Goal: Information Seeking & Learning: Understand process/instructions

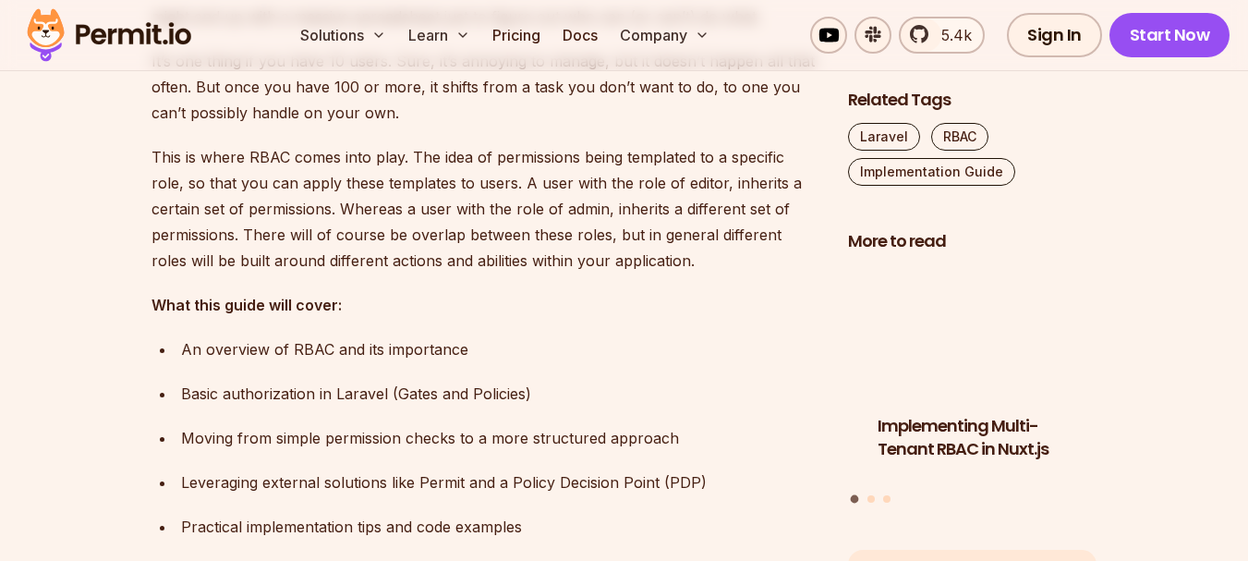
scroll to position [1430, 0]
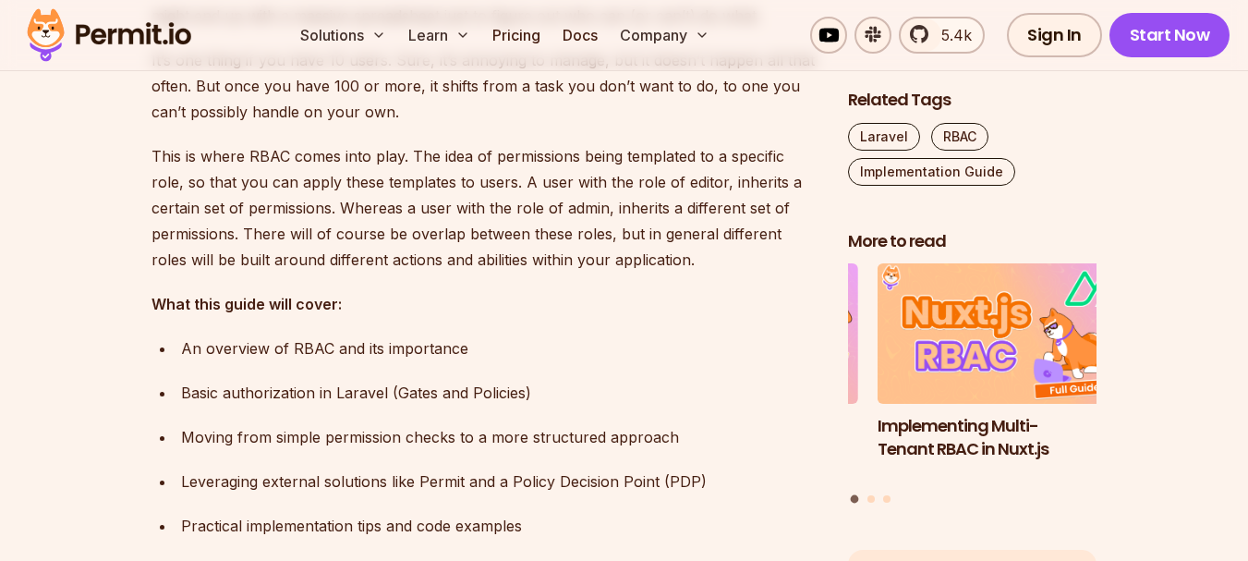
click at [225, 351] on div "An overview of RBAC and its importance" at bounding box center [500, 348] width 638 height 26
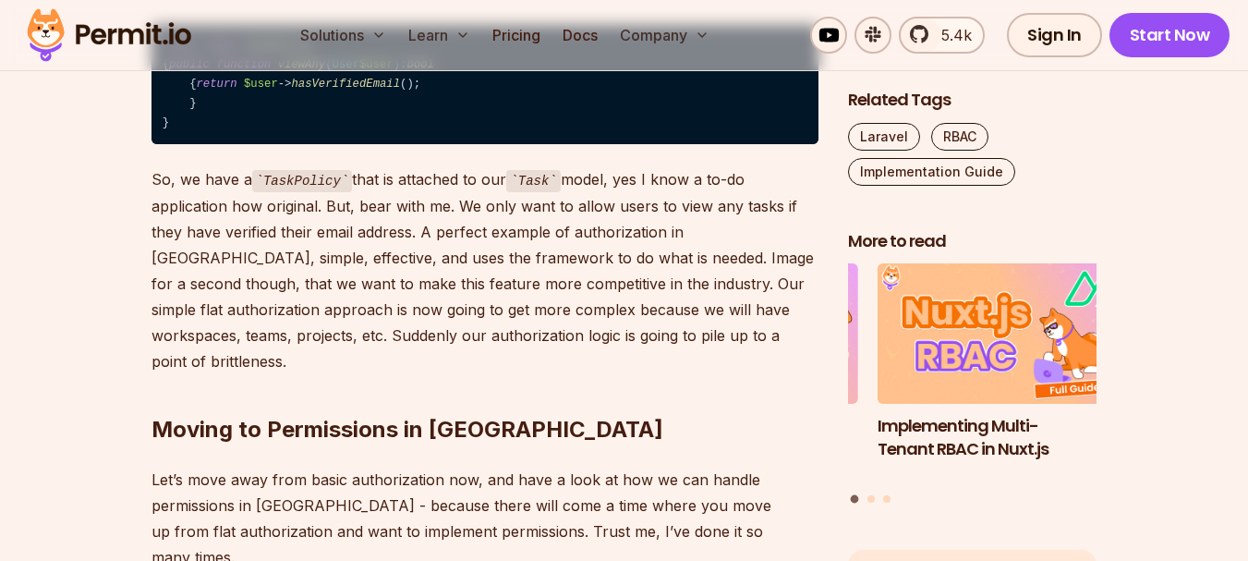
scroll to position [2835, 0]
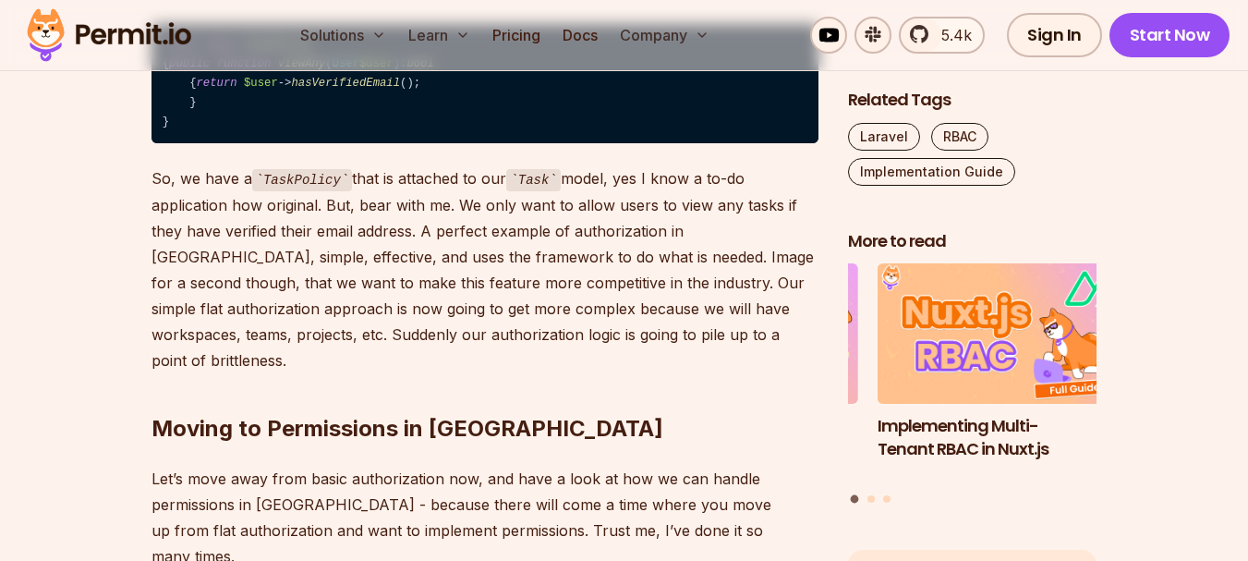
click at [294, 171] on code "TaskPolicy" at bounding box center [302, 180] width 101 height 22
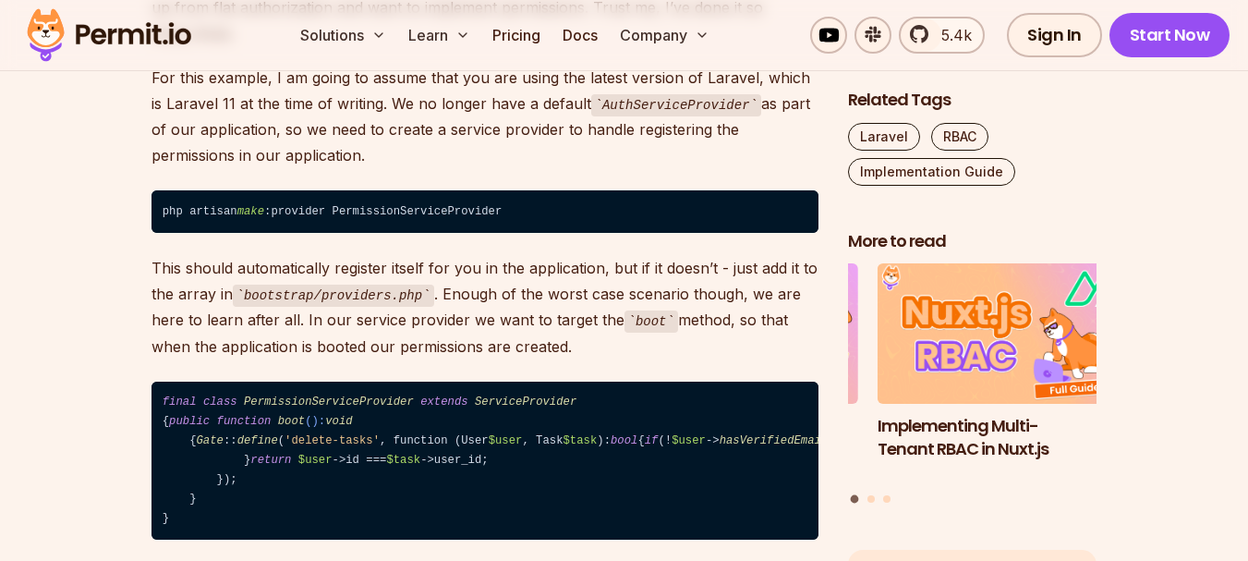
scroll to position [3368, 0]
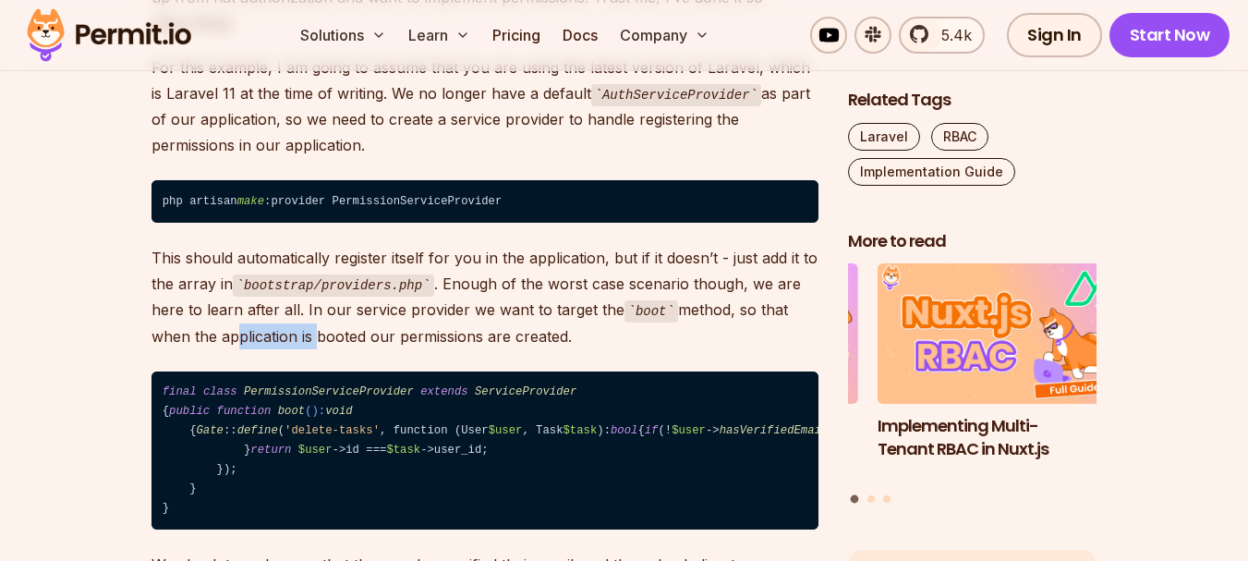
drag, startPoint x: 156, startPoint y: 276, endPoint x: 239, endPoint y: 268, distance: 83.6
click at [239, 268] on p "This should automatically register itself for you in the application, but if it…" at bounding box center [485, 297] width 667 height 104
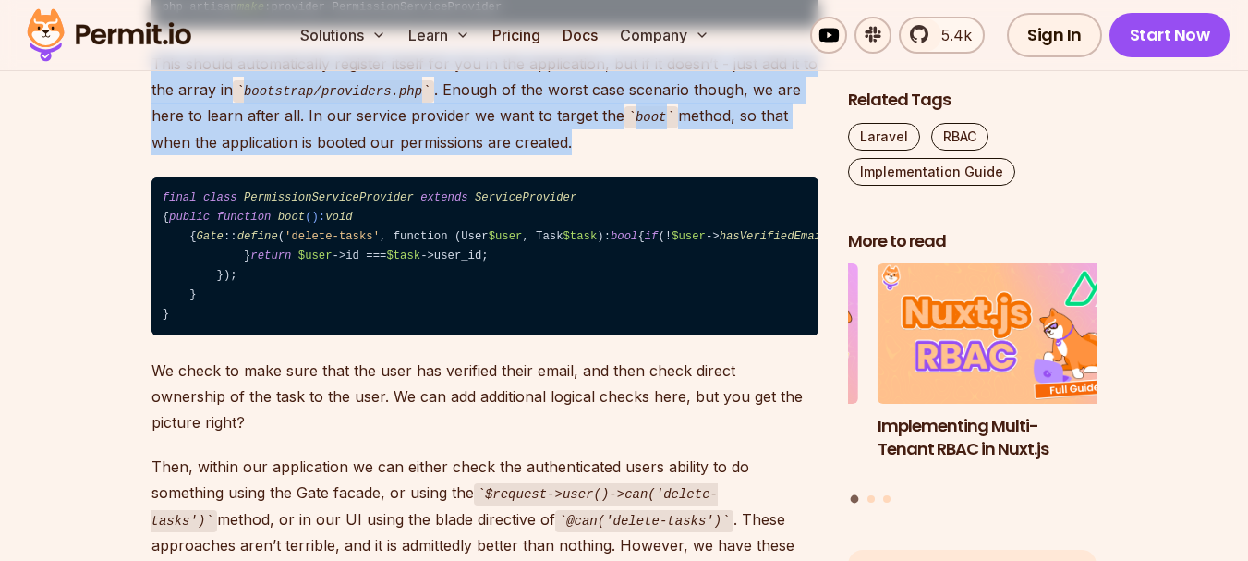
scroll to position [3563, 0]
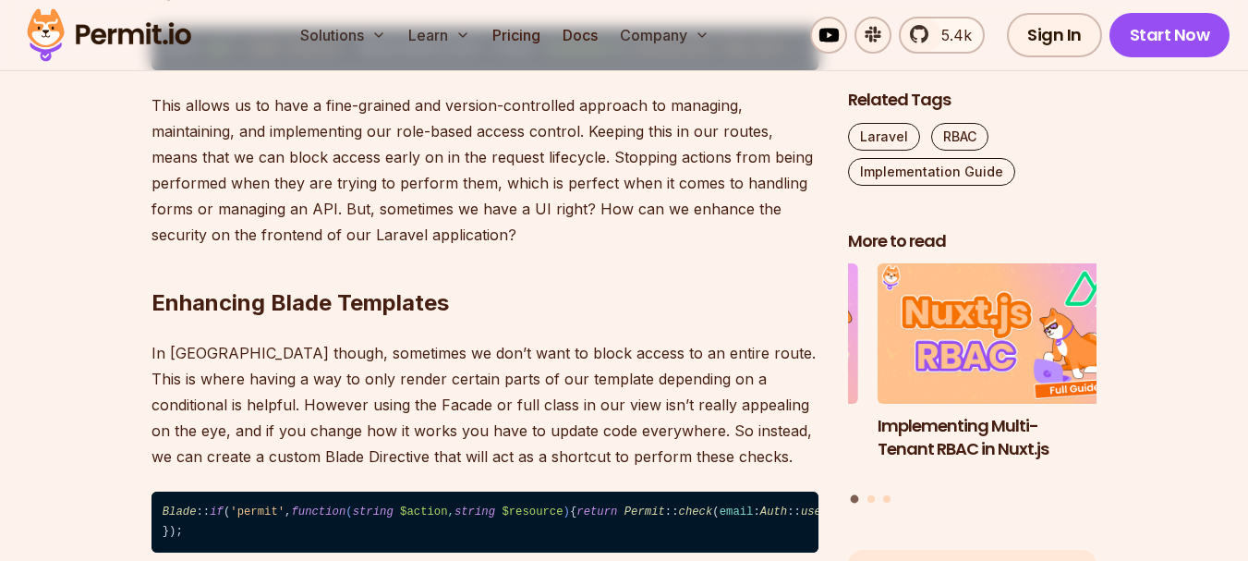
scroll to position [6863, 0]
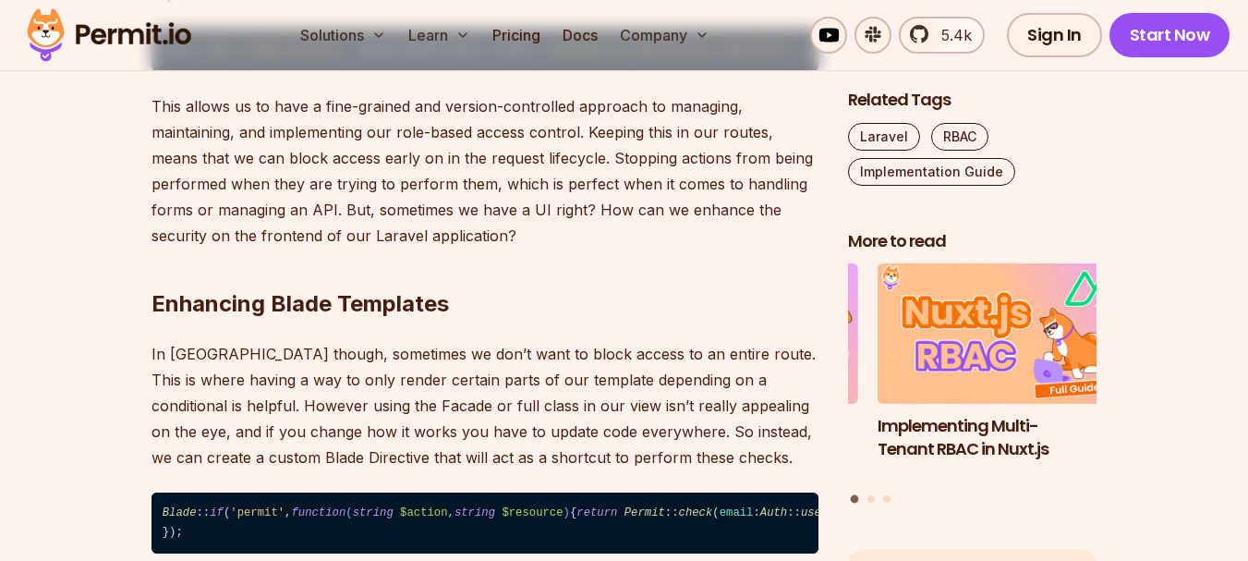
drag, startPoint x: 180, startPoint y: 528, endPoint x: 137, endPoint y: 273, distance: 258.7
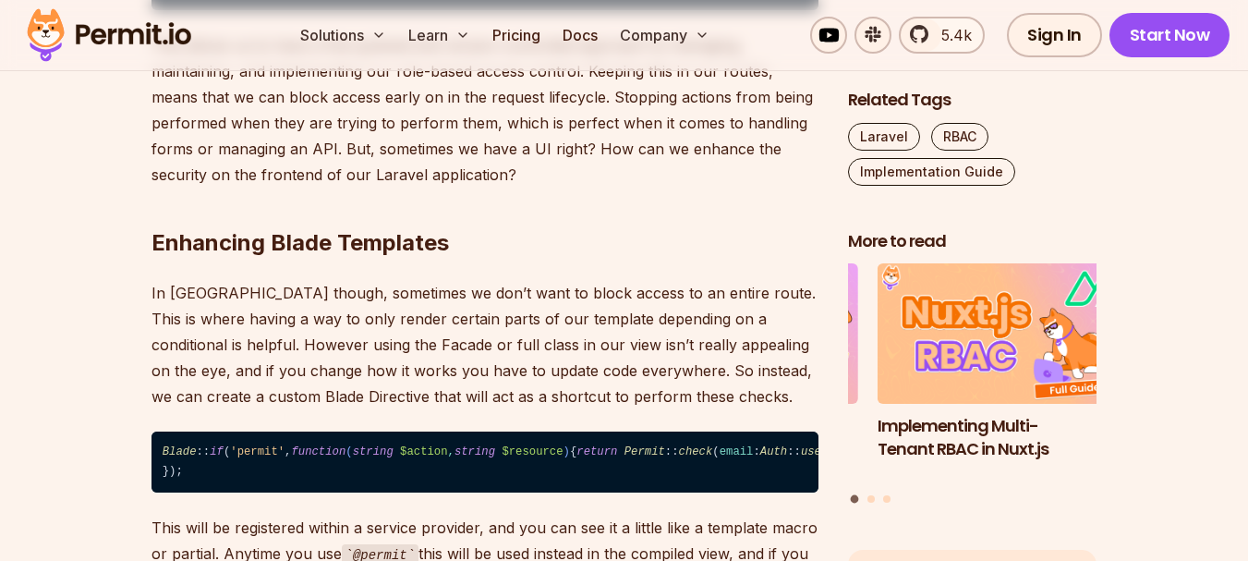
scroll to position [6926, 0]
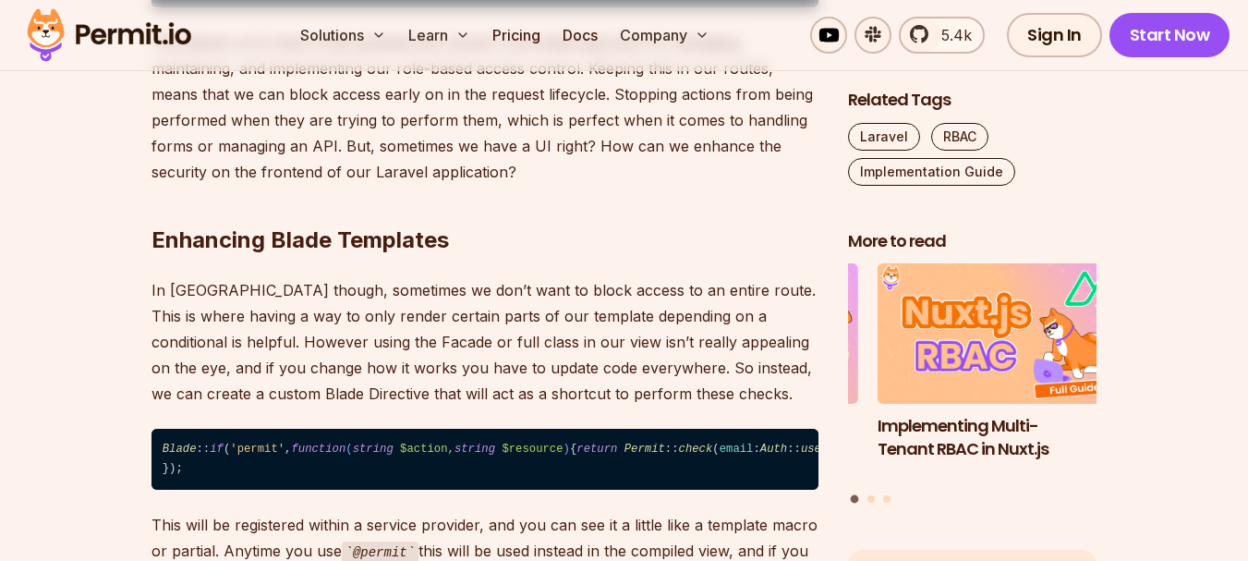
drag, startPoint x: 217, startPoint y: 463, endPoint x: 159, endPoint y: 213, distance: 256.2
drag, startPoint x: 242, startPoint y: 394, endPoint x: 164, endPoint y: 209, distance: 200.5
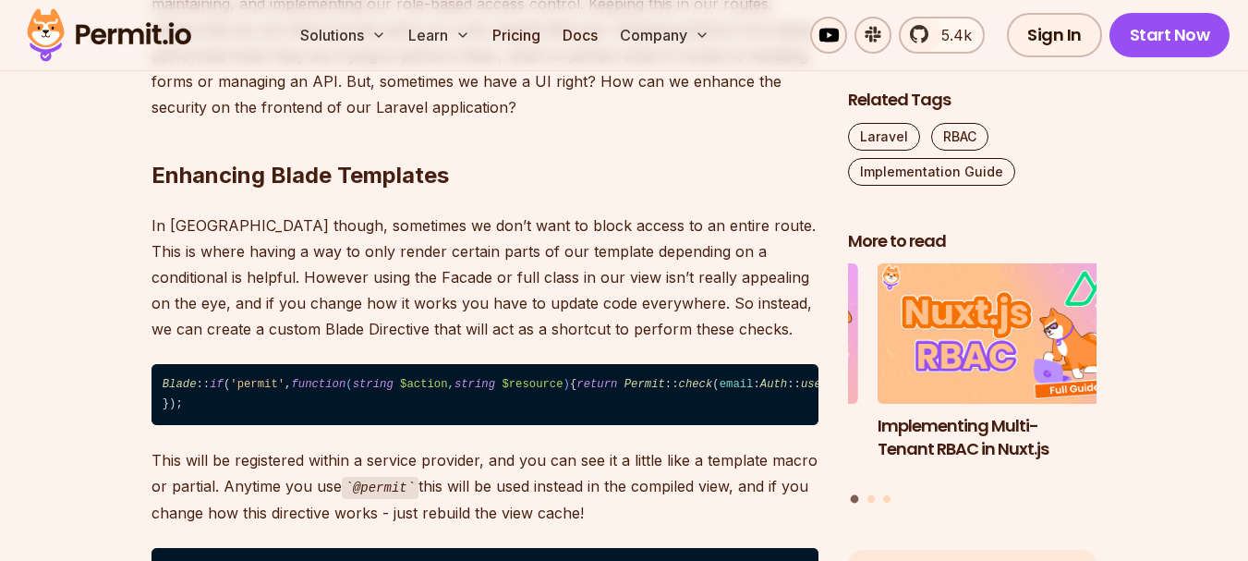
drag, startPoint x: 238, startPoint y: 383, endPoint x: 162, endPoint y: 568, distance: 201.0
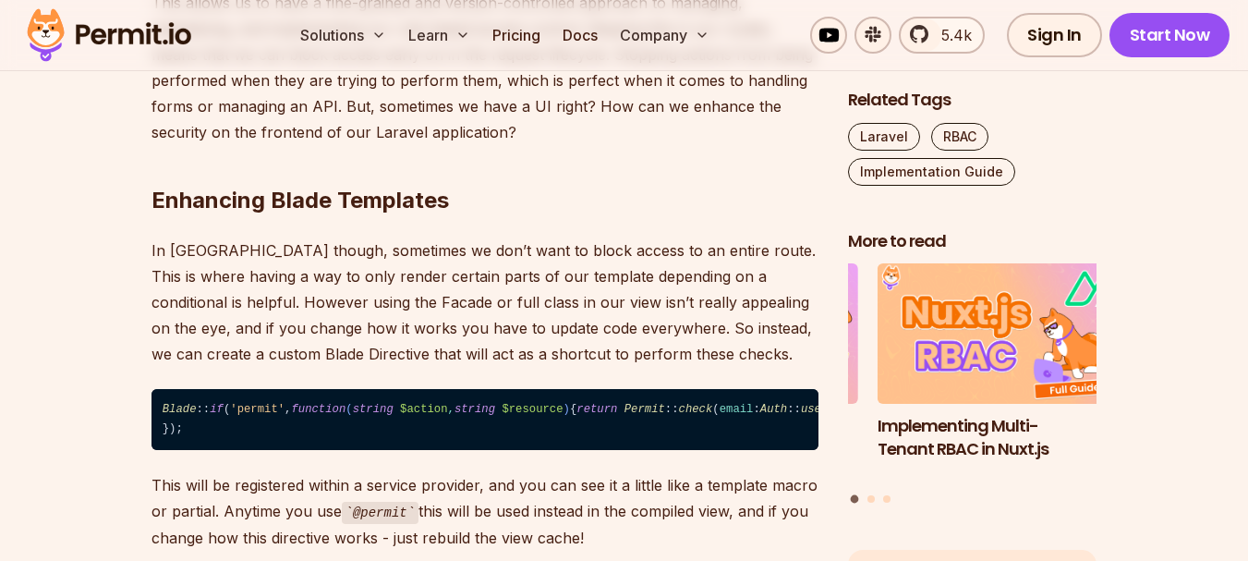
scroll to position [6965, 0]
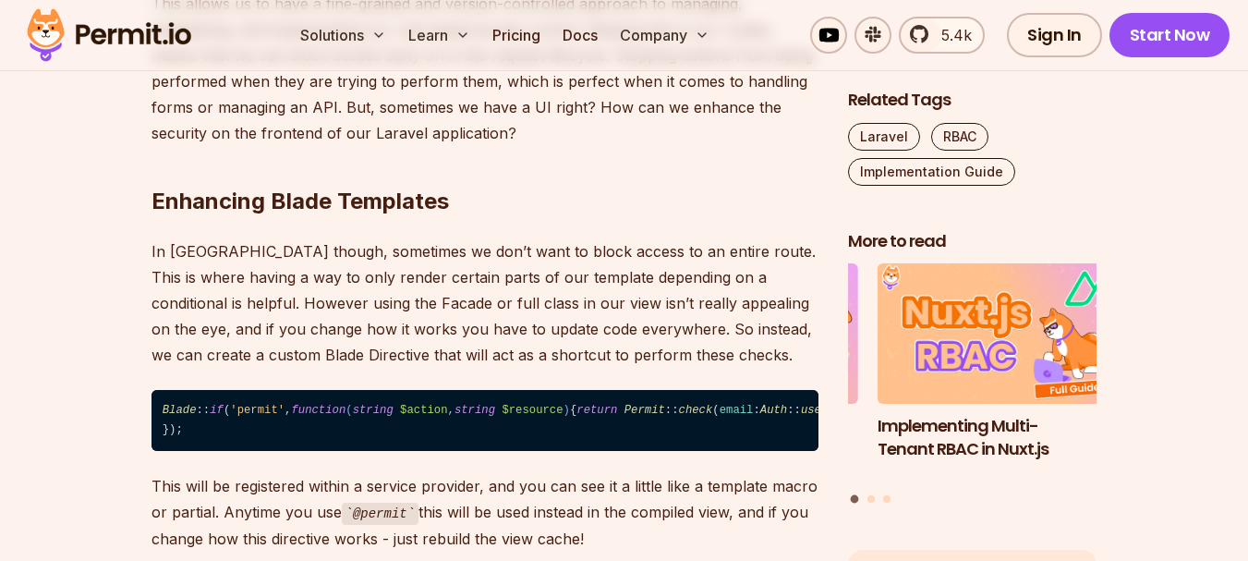
drag, startPoint x: 191, startPoint y: 427, endPoint x: 151, endPoint y: 169, distance: 261.0
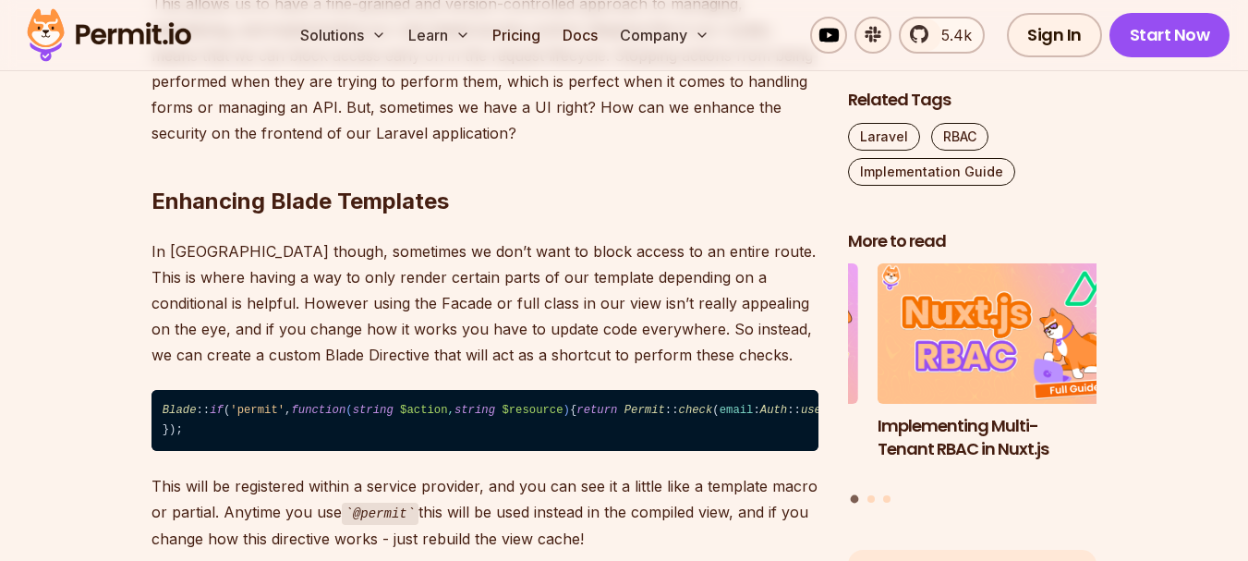
drag, startPoint x: 177, startPoint y: 428, endPoint x: 132, endPoint y: 179, distance: 252.7
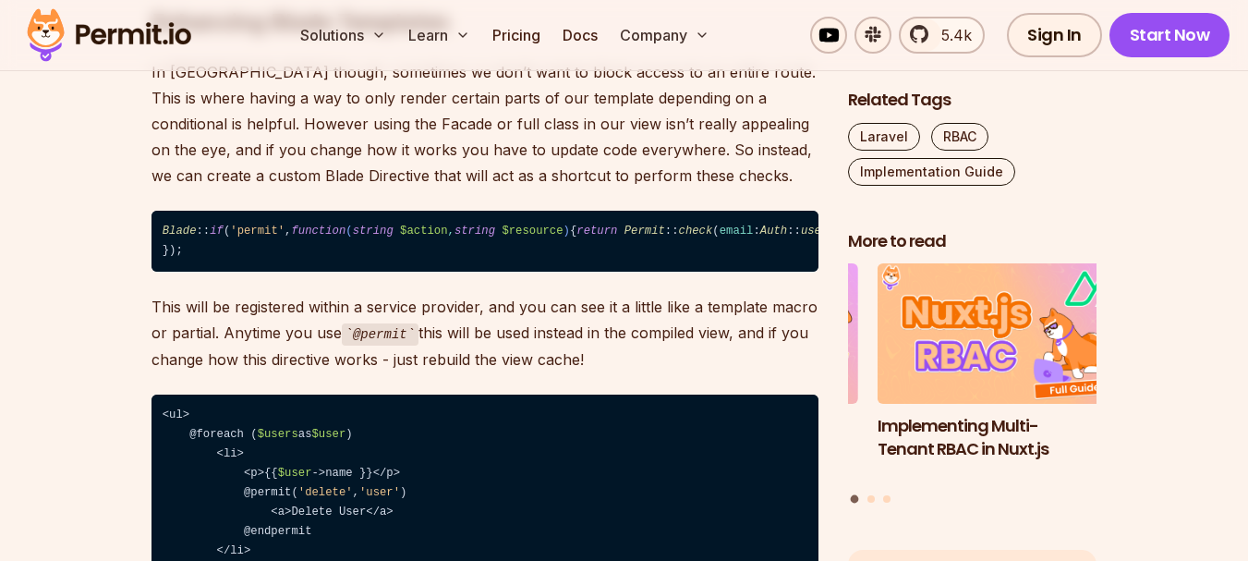
scroll to position [7145, 0]
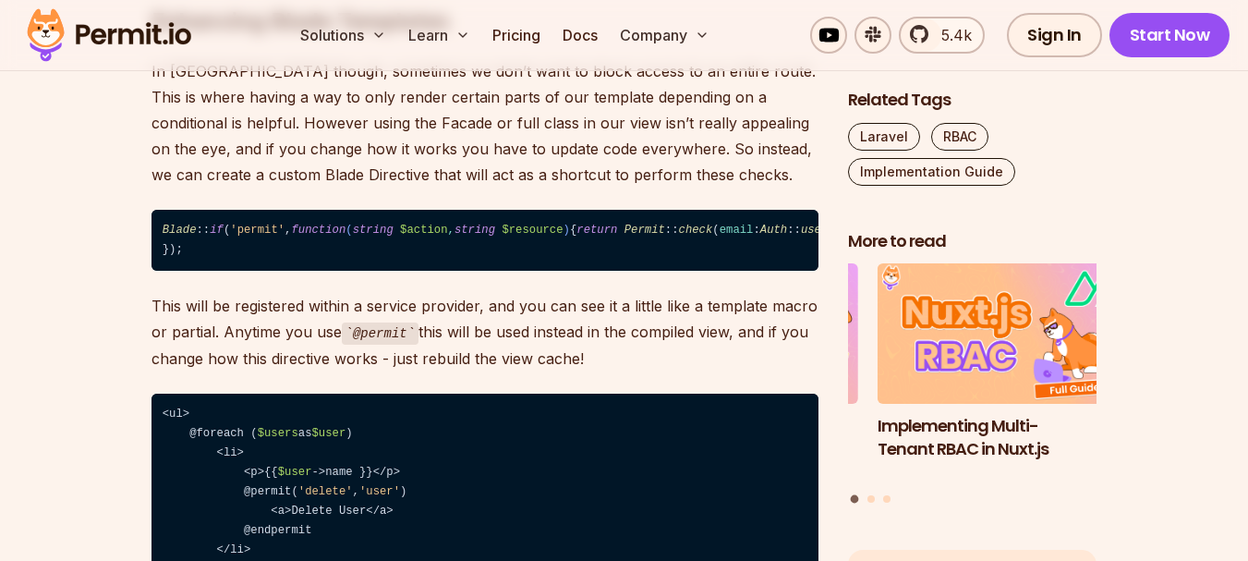
drag, startPoint x: 369, startPoint y: 408, endPoint x: 162, endPoint y: 376, distance: 209.4
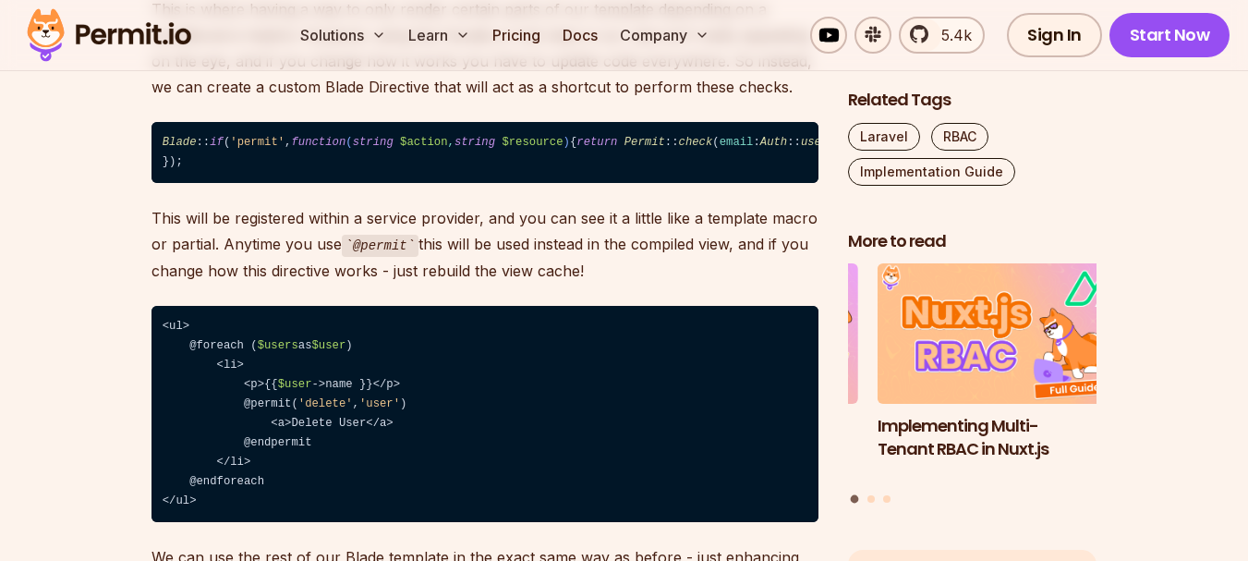
scroll to position [7234, 0]
